Goal: Transaction & Acquisition: Purchase product/service

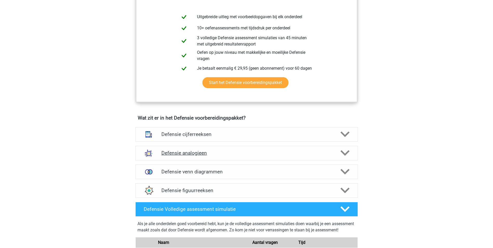
scroll to position [286, 0]
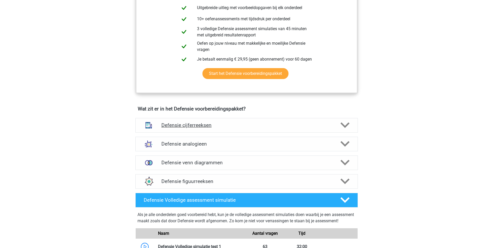
click at [216, 126] on h4 "Defensie cijferreeksen" at bounding box center [246, 125] width 170 height 6
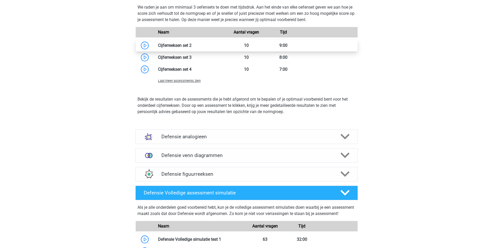
scroll to position [597, 0]
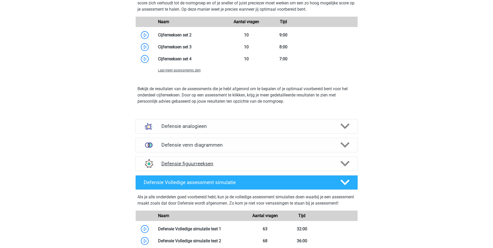
click at [194, 163] on h4 "Defensie figuurreeksen" at bounding box center [246, 163] width 170 height 6
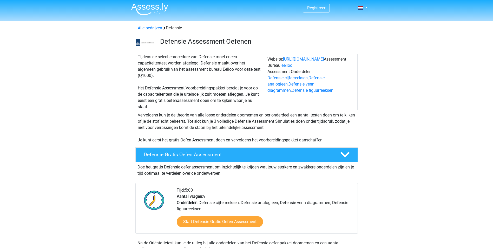
scroll to position [0, 0]
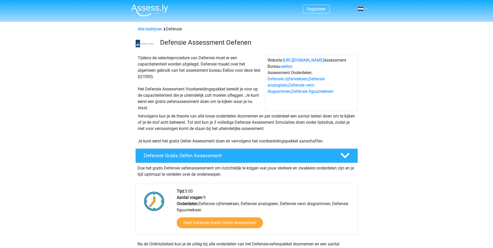
click at [366, 8] on link at bounding box center [360, 9] width 10 height 6
click at [312, 9] on link "Registreer" at bounding box center [316, 8] width 18 height 5
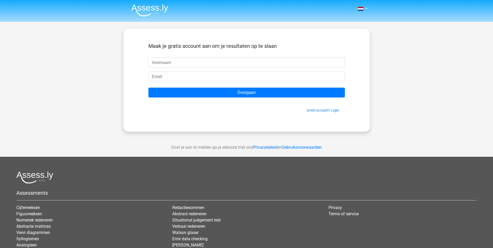
click at [168, 63] on input "text" at bounding box center [246, 62] width 196 height 10
drag, startPoint x: 185, startPoint y: 62, endPoint x: 142, endPoint y: 65, distance: 43.2
click at [142, 65] on div "Maak je gratis account aan om je resultaten op te slaan Koen.mertens Doorgaan A…" at bounding box center [246, 80] width 221 height 78
type input "[PERSON_NAME]"
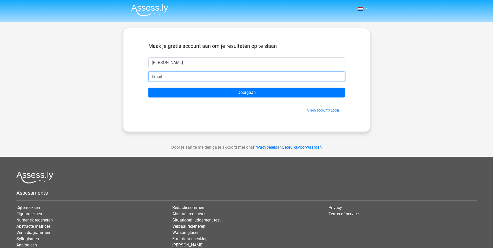
click at [159, 76] on input "email" at bounding box center [246, 76] width 196 height 10
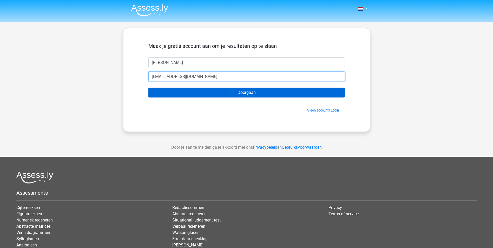
type input "[EMAIL_ADDRESS][DOMAIN_NAME]"
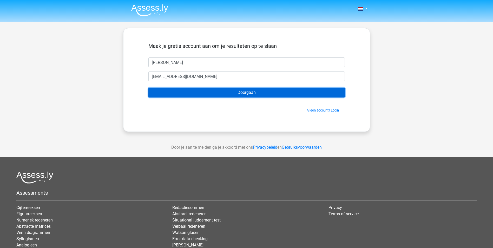
click at [221, 91] on input "Doorgaan" at bounding box center [246, 92] width 196 height 10
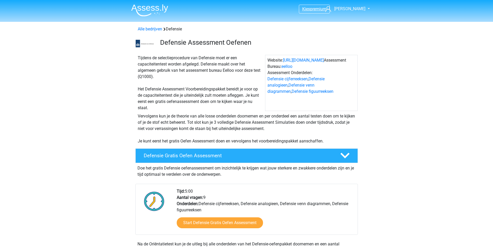
click at [315, 8] on span "premium" at bounding box center [318, 8] width 16 height 5
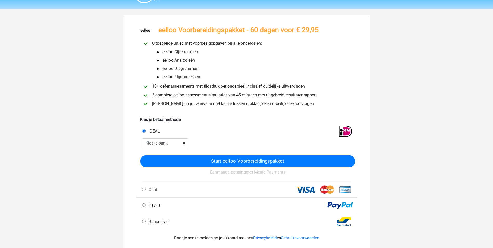
scroll to position [26, 0]
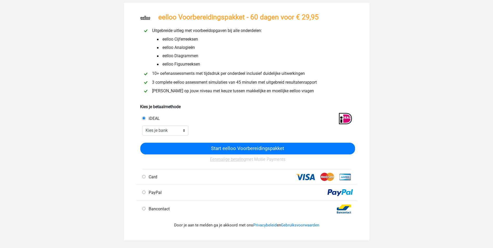
click at [152, 174] on span "Card" at bounding box center [151, 176] width 11 height 5
click at [145, 175] on input "Card" at bounding box center [143, 176] width 3 height 3
radio input "true"
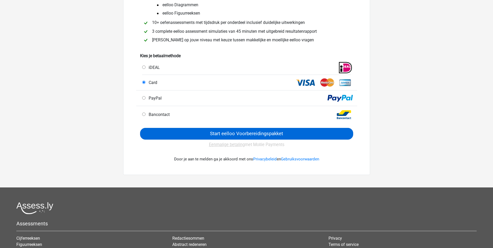
scroll to position [104, 0]
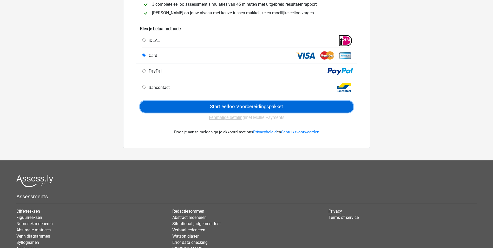
click at [243, 105] on input "Start eelloo Voorbereidingspakket" at bounding box center [246, 107] width 213 height 12
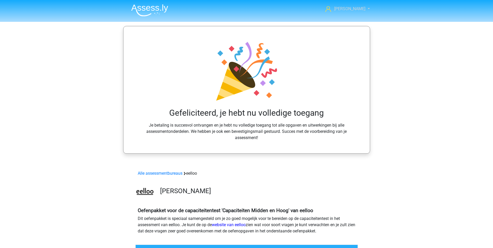
click at [349, 9] on span "[PERSON_NAME]" at bounding box center [349, 8] width 31 height 5
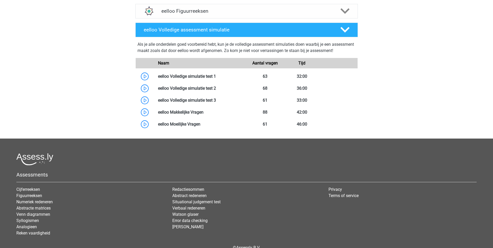
scroll to position [316, 0]
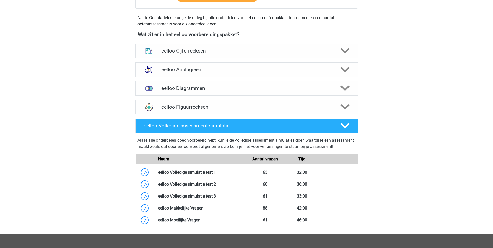
click at [244, 124] on h4 "eelloo Volledige assessment simulatie" at bounding box center [238, 126] width 188 height 6
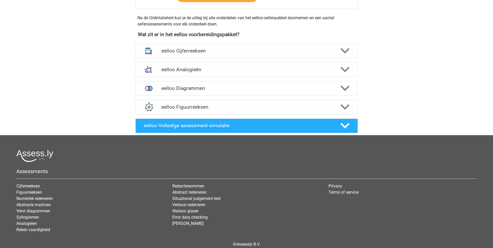
click at [231, 124] on h4 "eelloo Volledige assessment simulatie" at bounding box center [238, 126] width 188 height 6
